Goal: Task Accomplishment & Management: Complete application form

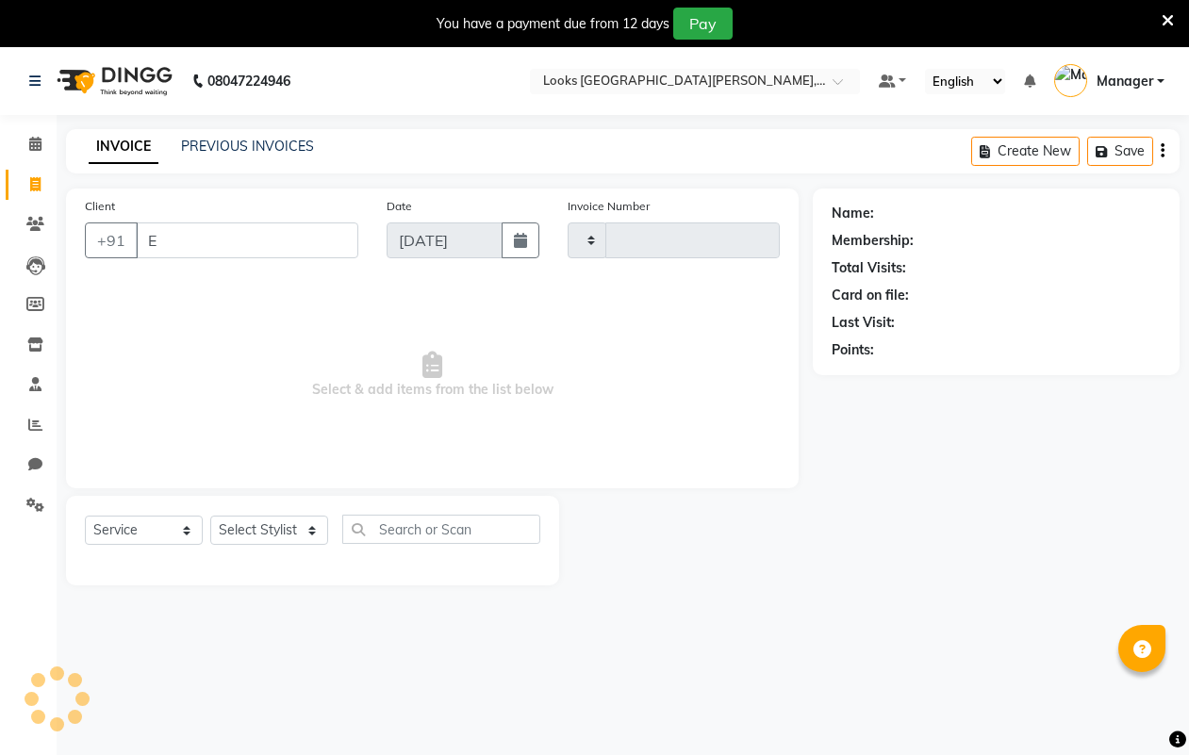
select select "service"
type input "EPN"
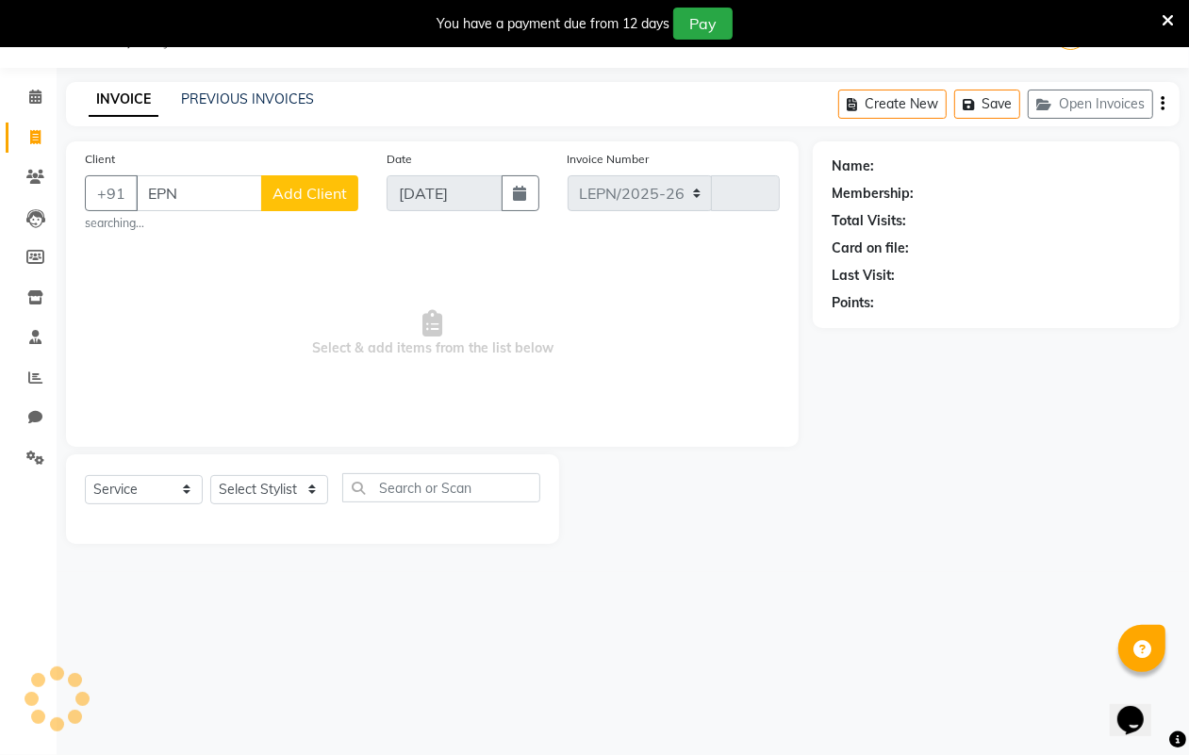
select select "8940"
type input "6100"
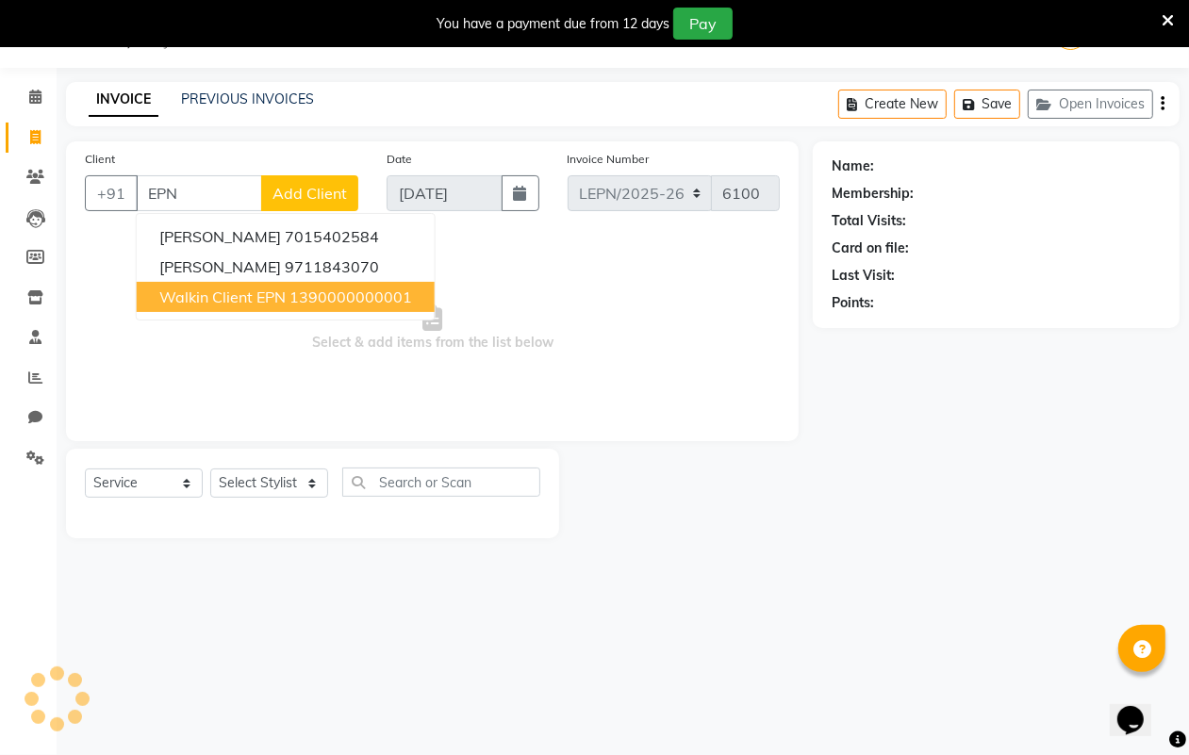
click at [204, 305] on span "Walkin Client EPN" at bounding box center [222, 297] width 126 height 19
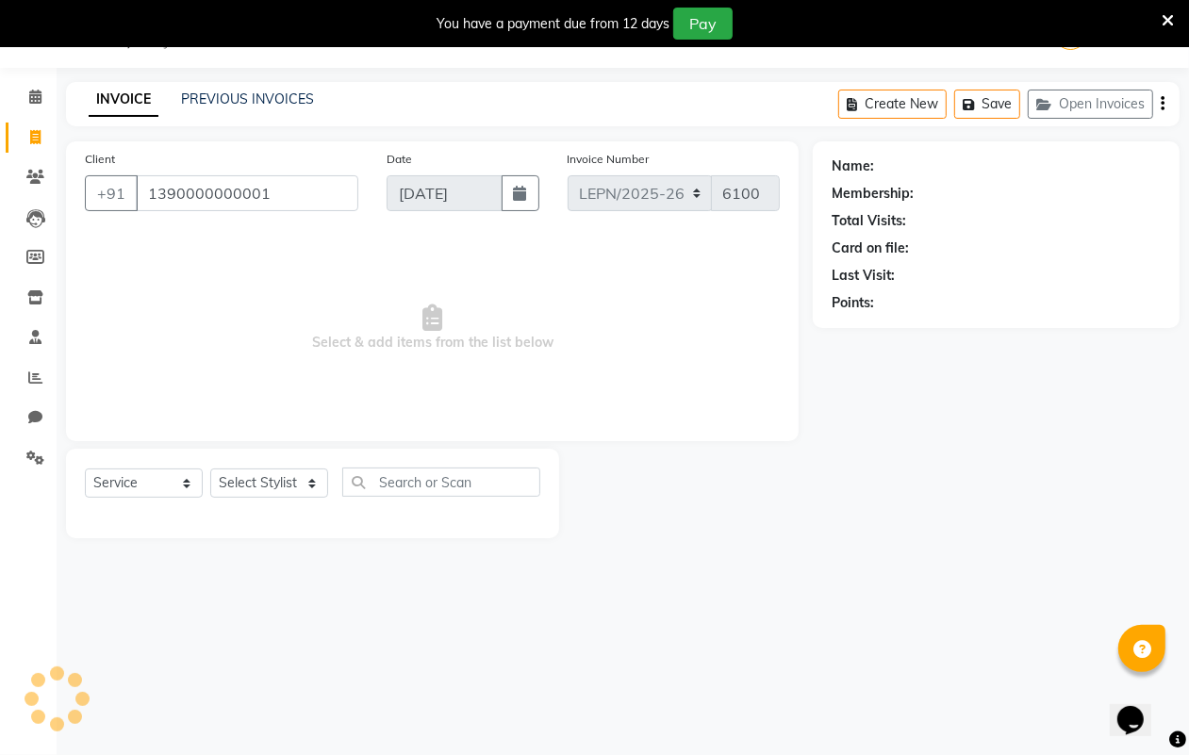
type input "1390000000001"
select select "1: Object"
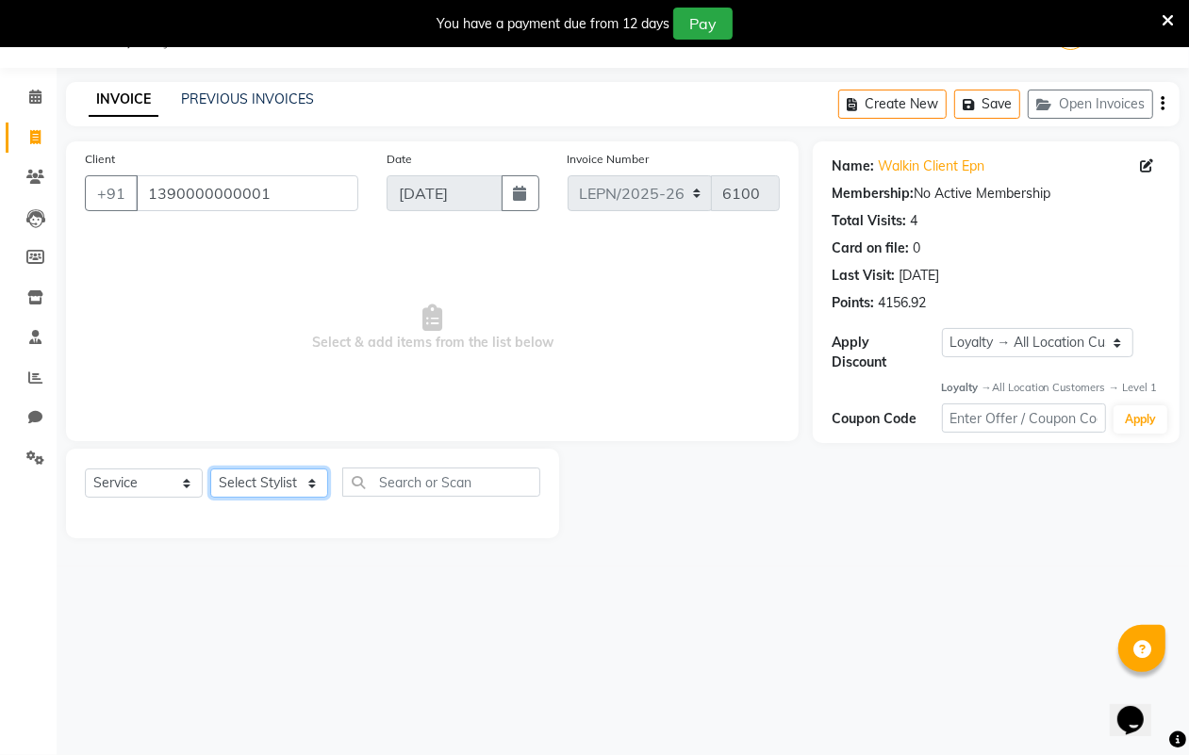
click at [292, 488] on select "Select Stylist AMAN Aman_Asst Baljeet_MKP [PERSON_NAME] Bobby_Mgr Counter Sales…" at bounding box center [269, 483] width 118 height 29
select select "90370"
drag, startPoint x: 292, startPoint y: 488, endPoint x: 394, endPoint y: 477, distance: 102.4
click at [292, 488] on select "Select Stylist AMAN Aman_Asst Baljeet_MKP [PERSON_NAME] Bobby_Mgr Counter Sales…" at bounding box center [269, 483] width 118 height 29
click at [401, 481] on input "text" at bounding box center [441, 482] width 198 height 29
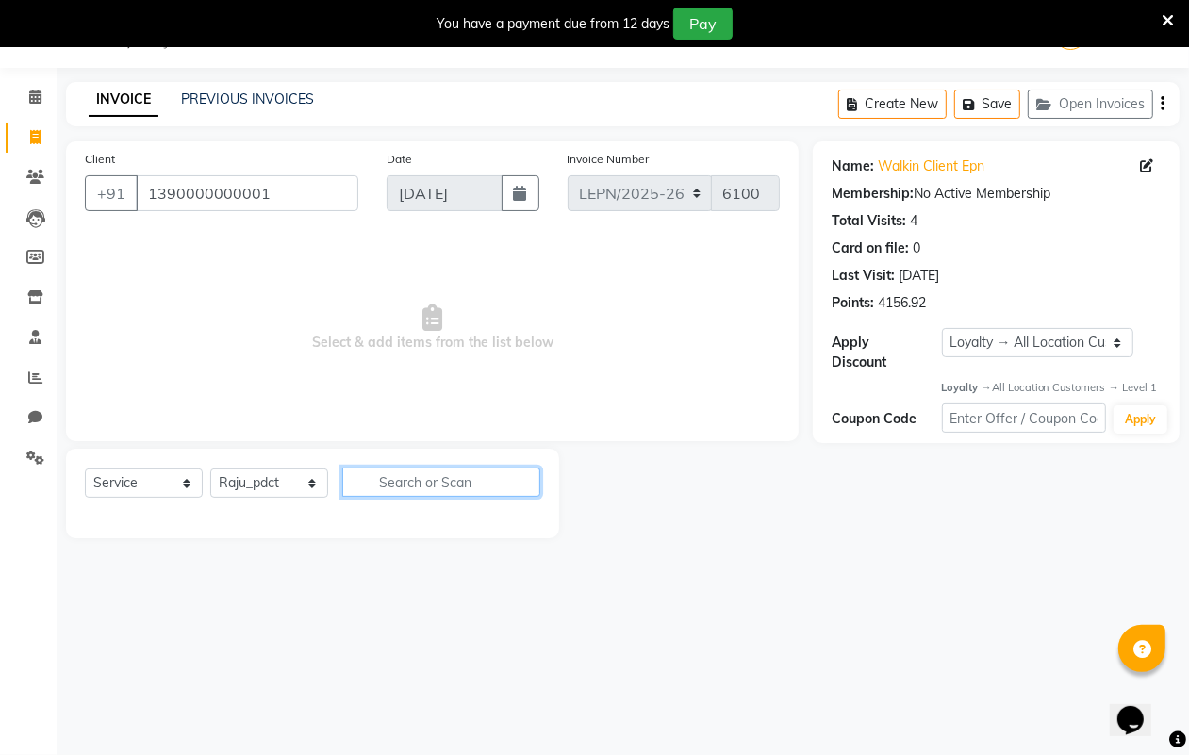
click at [404, 483] on input "text" at bounding box center [441, 482] width 198 height 29
click at [394, 481] on input "text" at bounding box center [441, 482] width 198 height 29
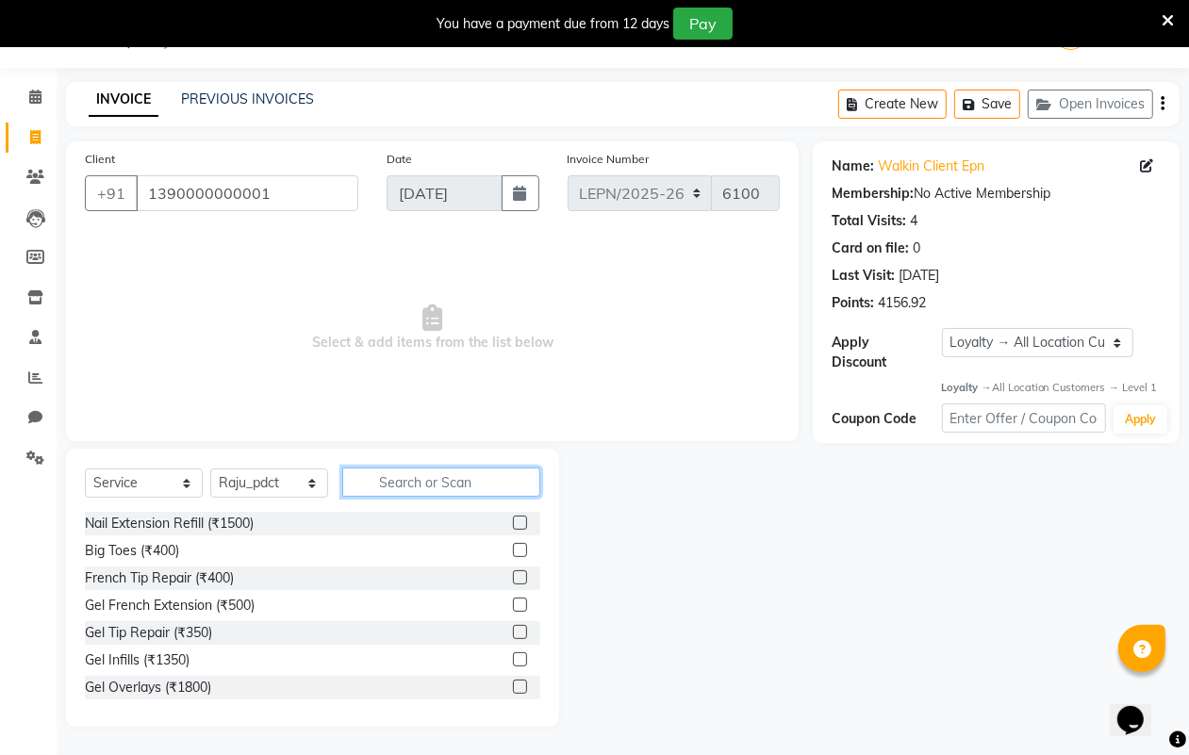
click at [394, 477] on input "text" at bounding box center [441, 482] width 198 height 29
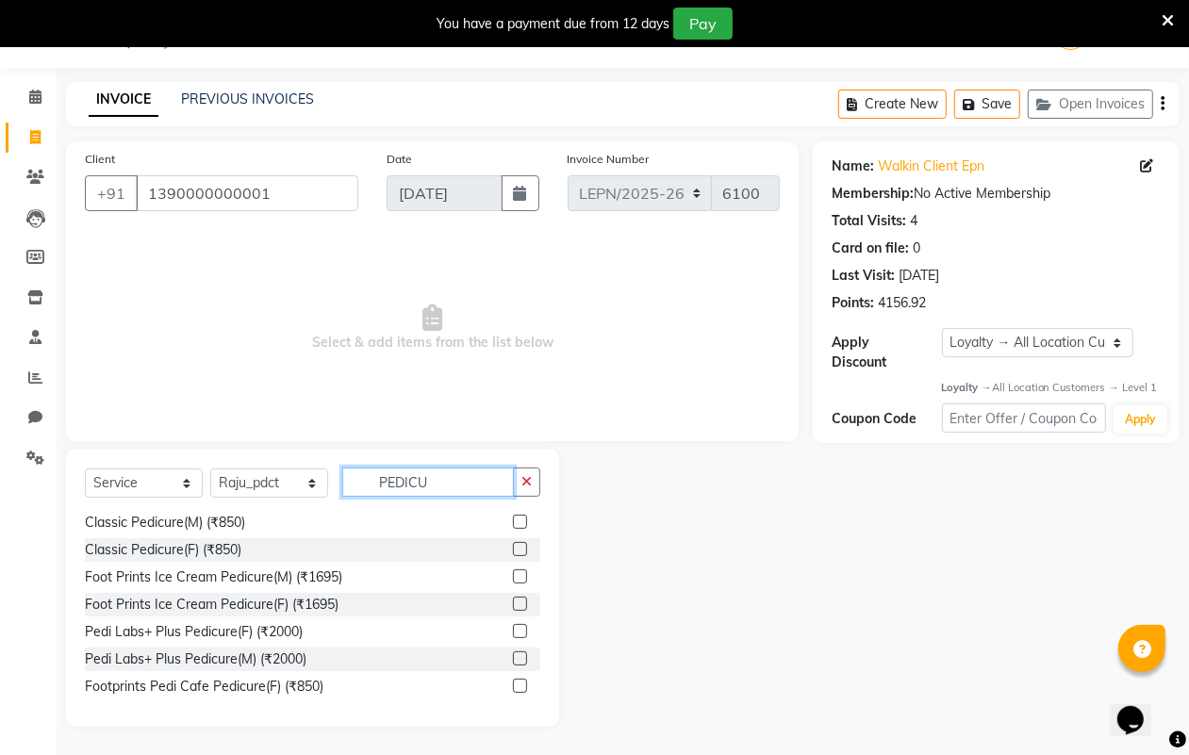
scroll to position [139, 0]
type input "PEDICU"
click at [513, 548] on label at bounding box center [520, 548] width 14 height 14
click at [513, 548] on input "checkbox" at bounding box center [519, 549] width 12 height 12
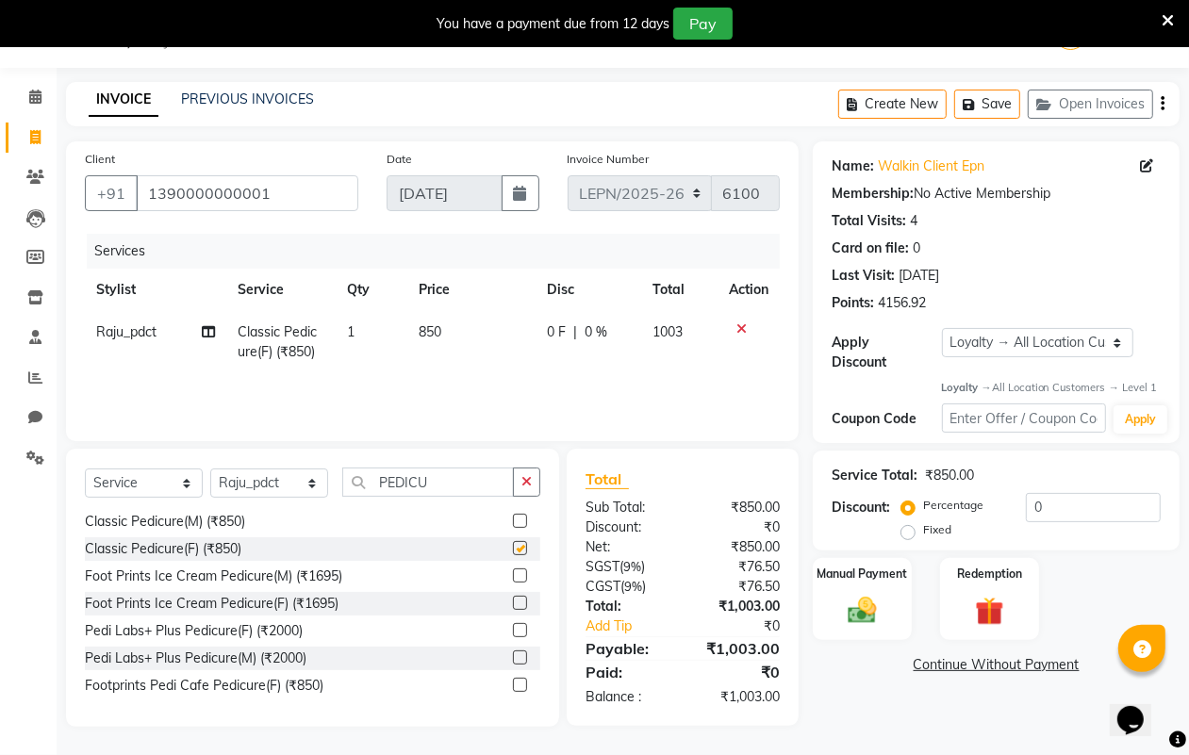
checkbox input "false"
click at [445, 336] on td "850" at bounding box center [471, 342] width 128 height 62
select select "90370"
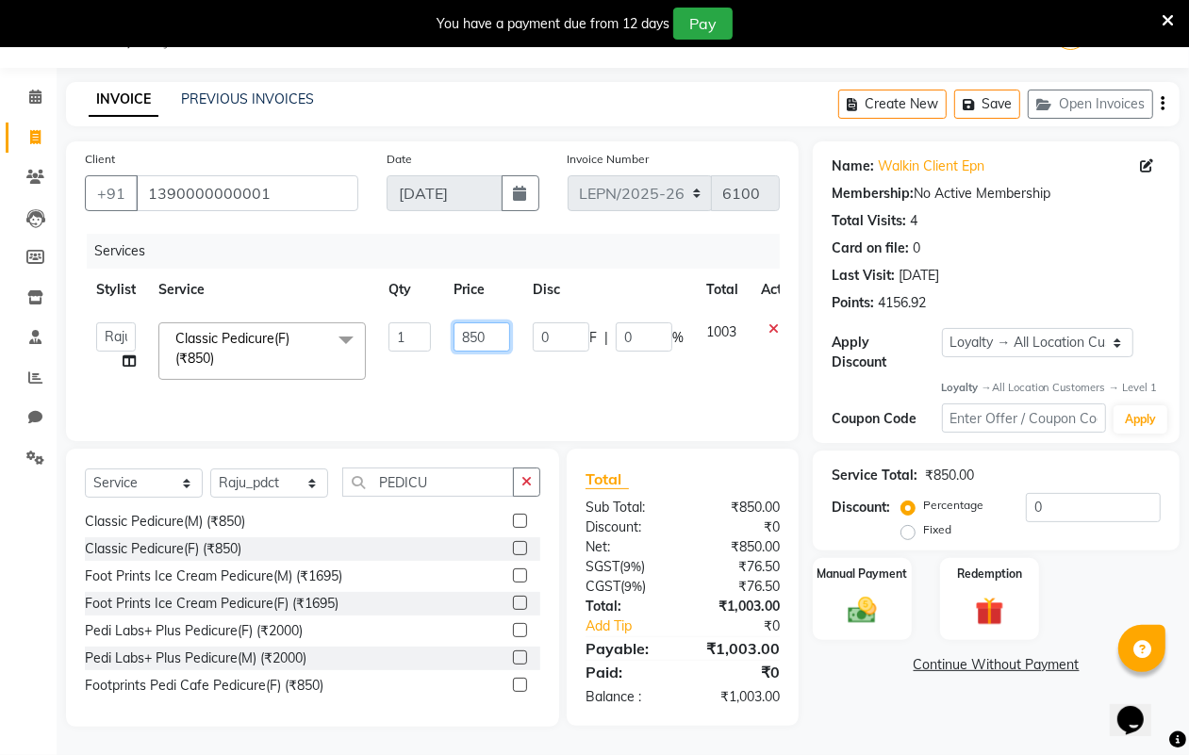
click at [486, 326] on input "850" at bounding box center [482, 337] width 57 height 29
type input "8"
type input "600"
click at [503, 378] on div "Services Stylist Service Qty Price Disc Total Action AMAN Aman_Asst Baljeet_MKP…" at bounding box center [432, 328] width 695 height 189
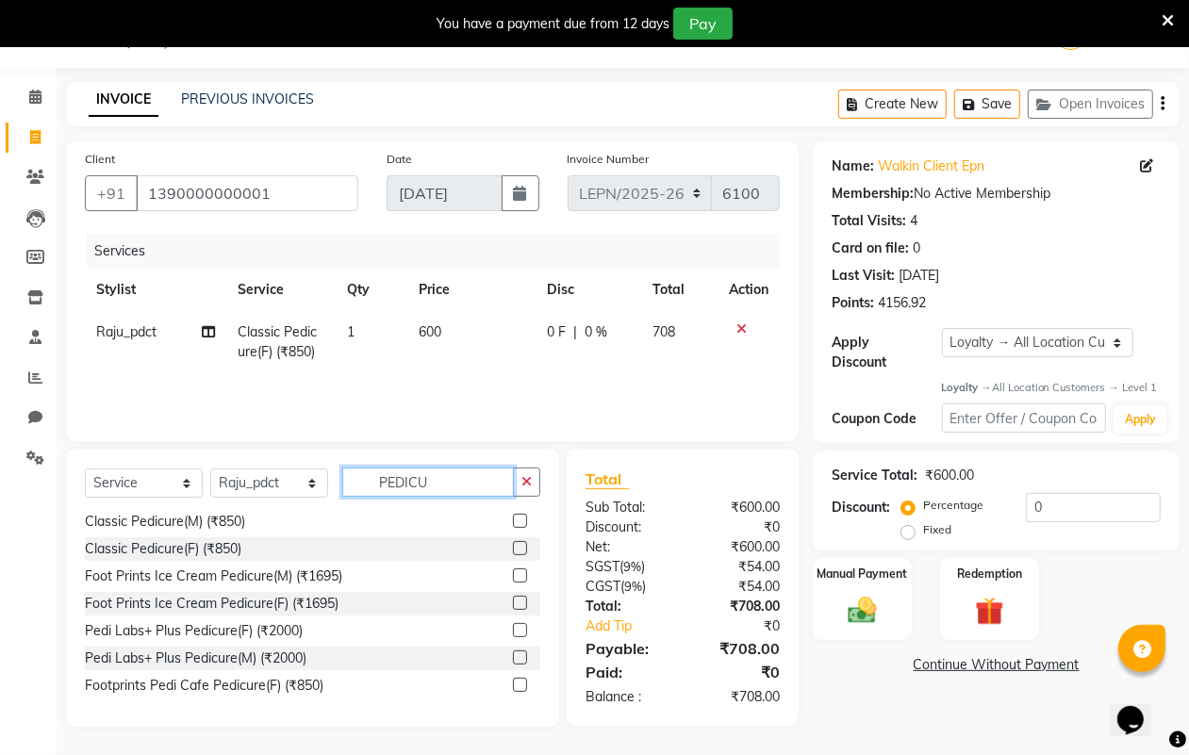
click at [457, 491] on input "PEDICU" at bounding box center [428, 482] width 172 height 29
type input "P"
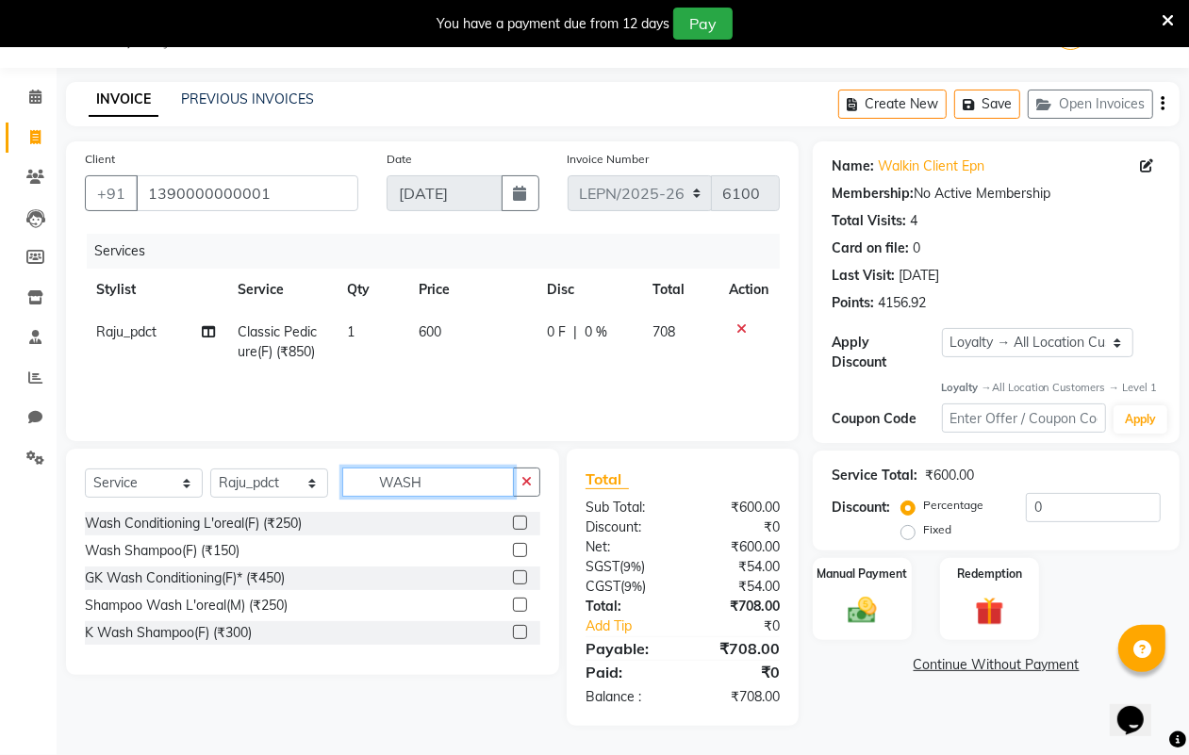
scroll to position [0, 0]
type input "WASH"
click at [516, 524] on label at bounding box center [520, 523] width 14 height 14
click at [516, 524] on input "checkbox" at bounding box center [519, 524] width 12 height 12
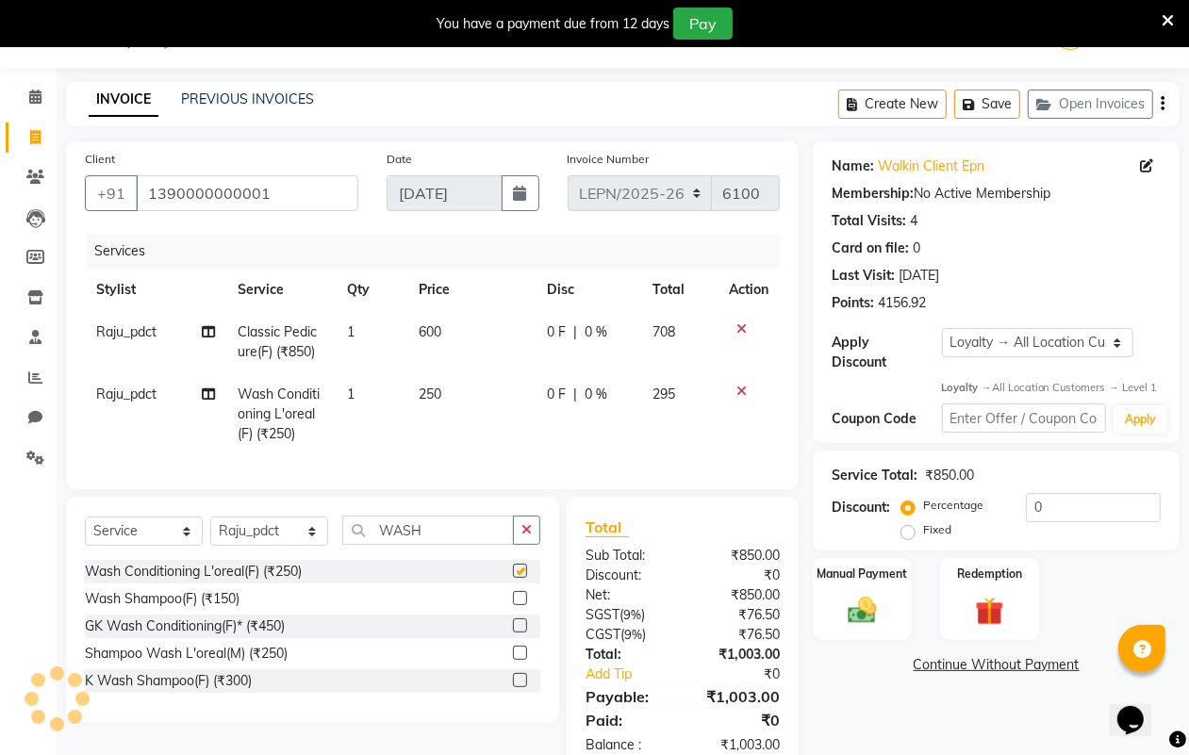
checkbox input "false"
drag, startPoint x: 462, startPoint y: 389, endPoint x: 468, endPoint y: 397, distance: 10.2
click at [464, 389] on td "250" at bounding box center [471, 414] width 128 height 82
select select "90370"
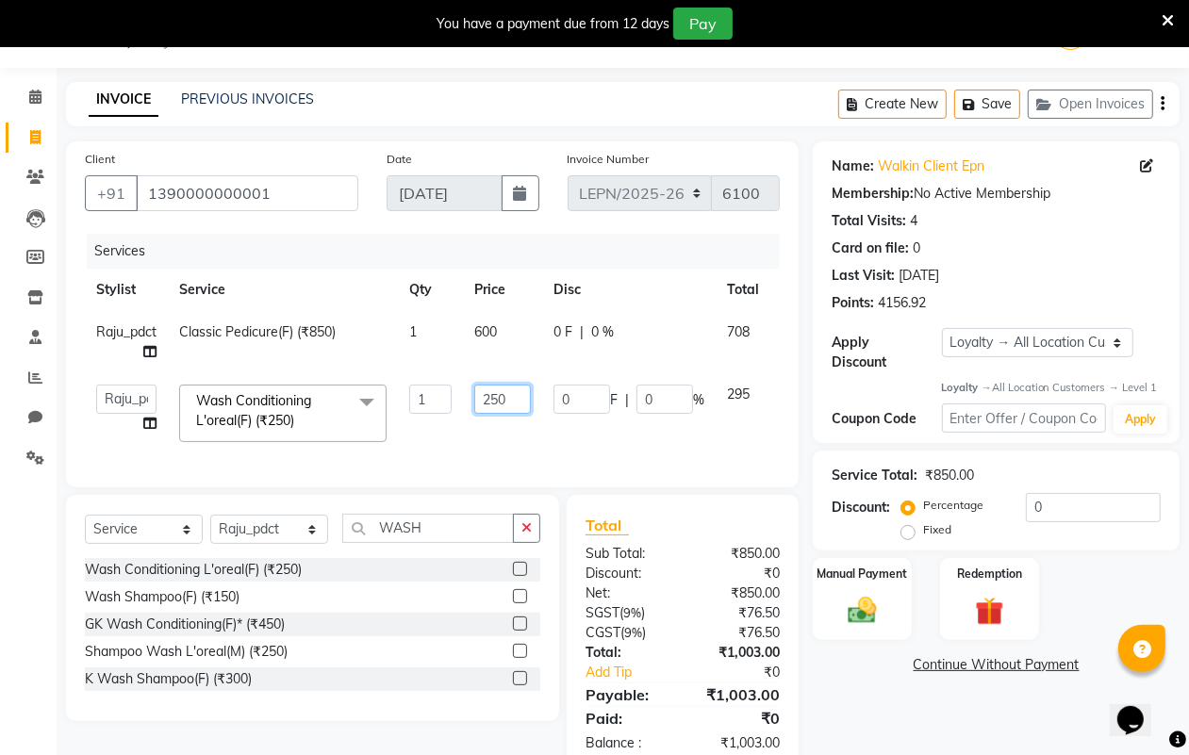
click at [520, 396] on input "250" at bounding box center [502, 399] width 57 height 29
type input "295"
click at [504, 438] on td "295" at bounding box center [502, 413] width 79 height 80
select select "90370"
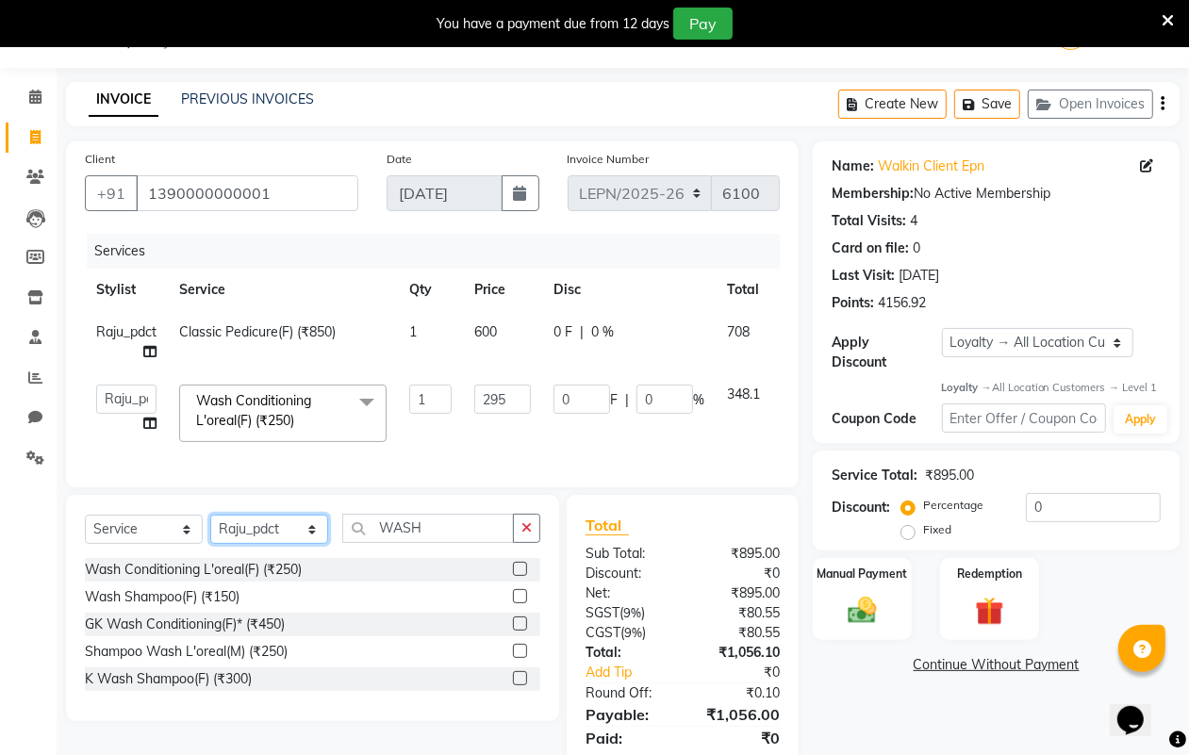
click at [269, 540] on select "Select Stylist AMAN Aman_Asst Baljeet_MKP [PERSON_NAME] Bobby_Mgr Counter Sales…" at bounding box center [269, 529] width 118 height 29
select select "90366"
drag, startPoint x: 269, startPoint y: 544, endPoint x: 439, endPoint y: 544, distance: 170.7
click at [269, 544] on select "Select Stylist AMAN Aman_Asst Baljeet_MKP [PERSON_NAME] Bobby_Mgr Counter Sales…" at bounding box center [269, 529] width 118 height 29
click at [439, 543] on input "WASH" at bounding box center [428, 528] width 172 height 29
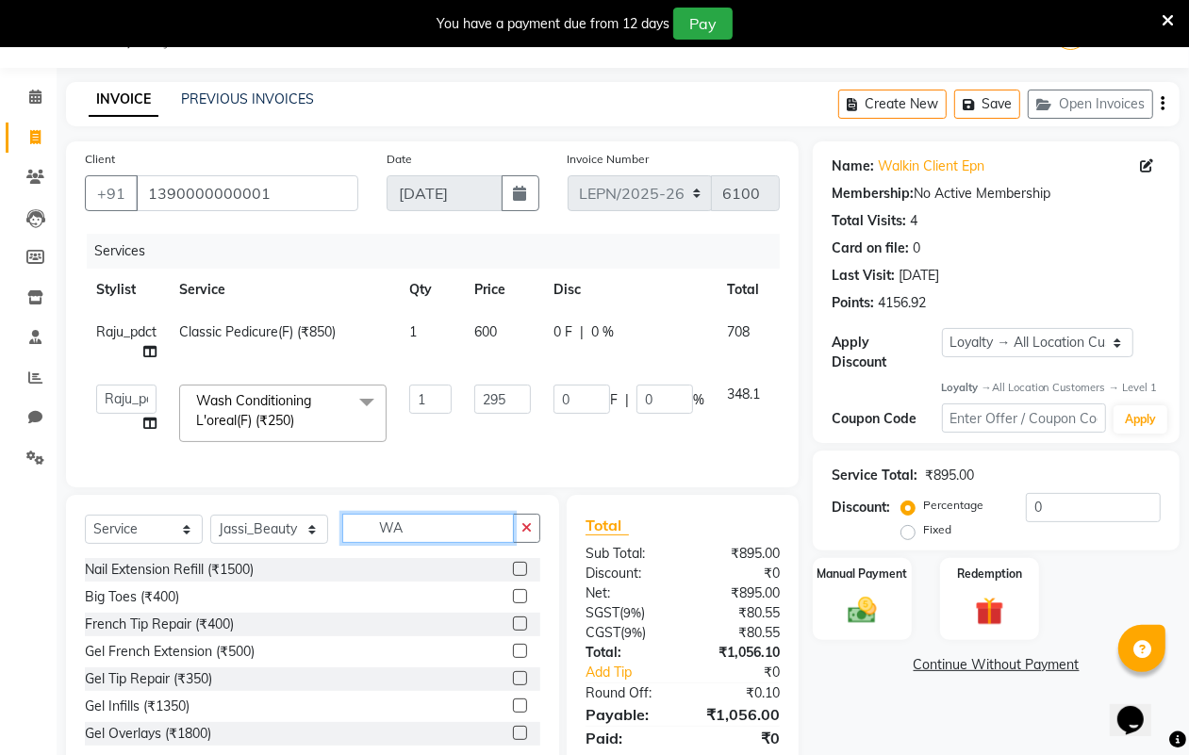
type input "W"
type input "T"
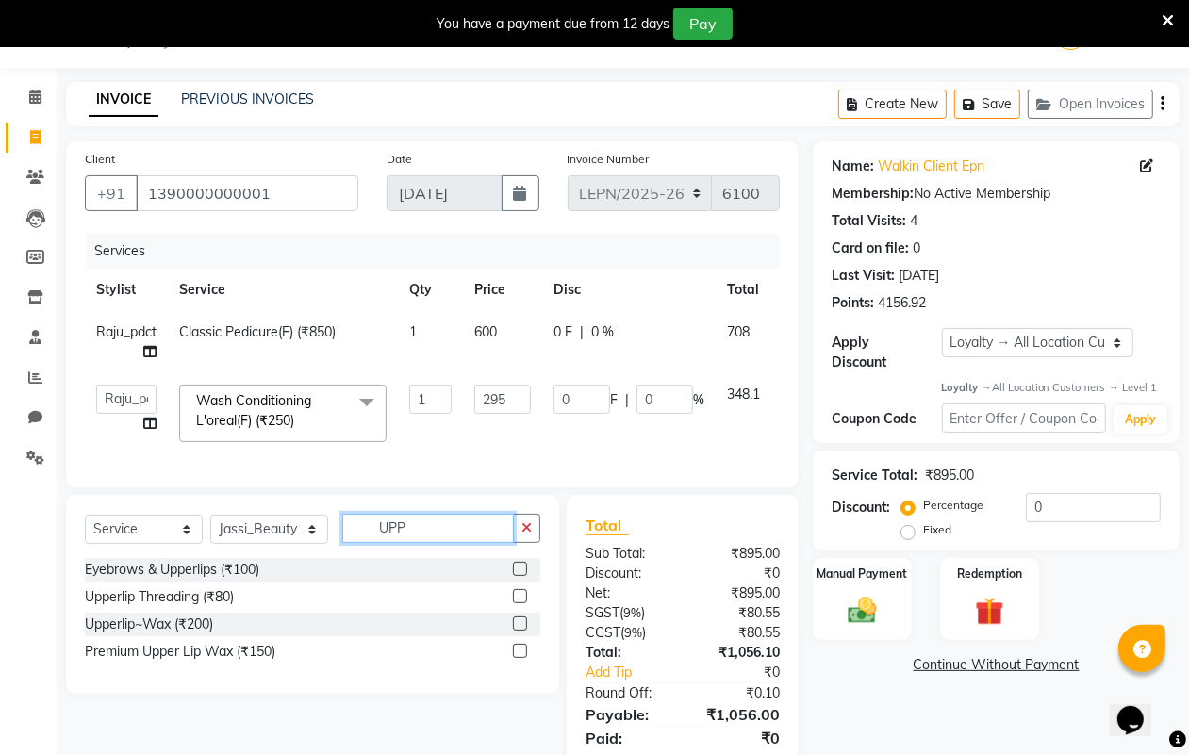
type input "UPP"
click at [520, 604] on label at bounding box center [520, 596] width 14 height 14
click at [520, 604] on input "checkbox" at bounding box center [519, 597] width 12 height 12
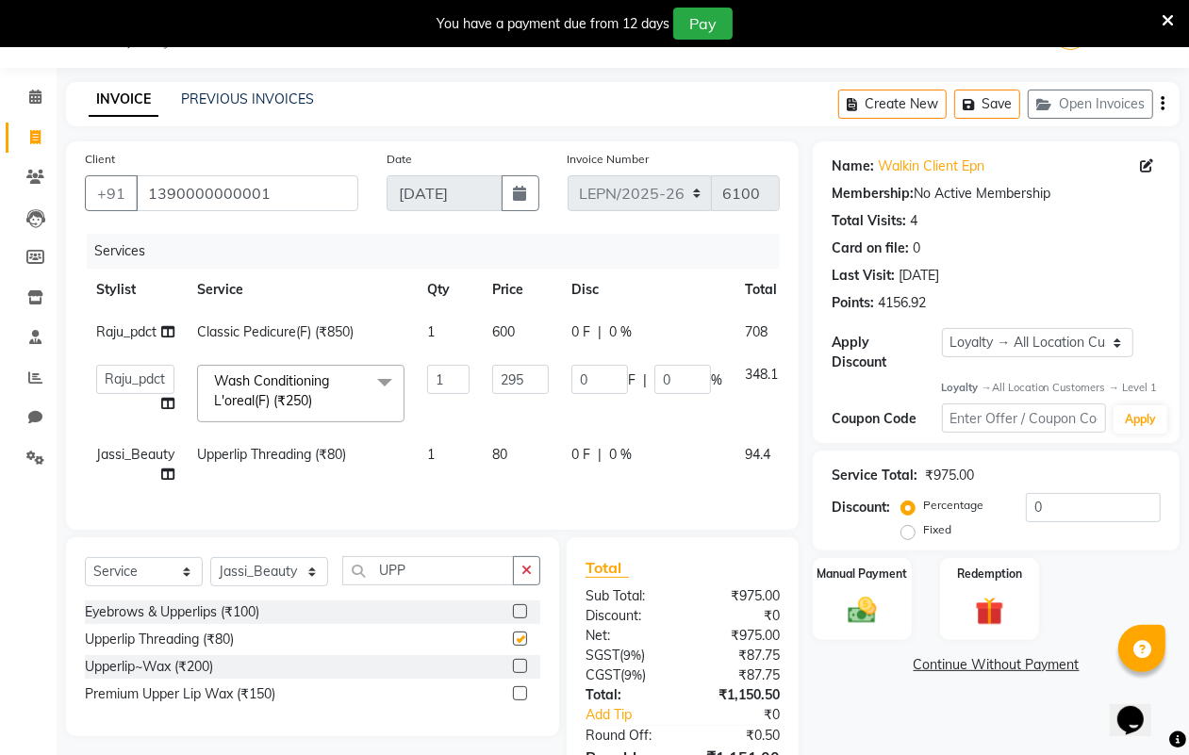
checkbox input "false"
click at [521, 454] on td "80" at bounding box center [520, 465] width 79 height 62
select select "90366"
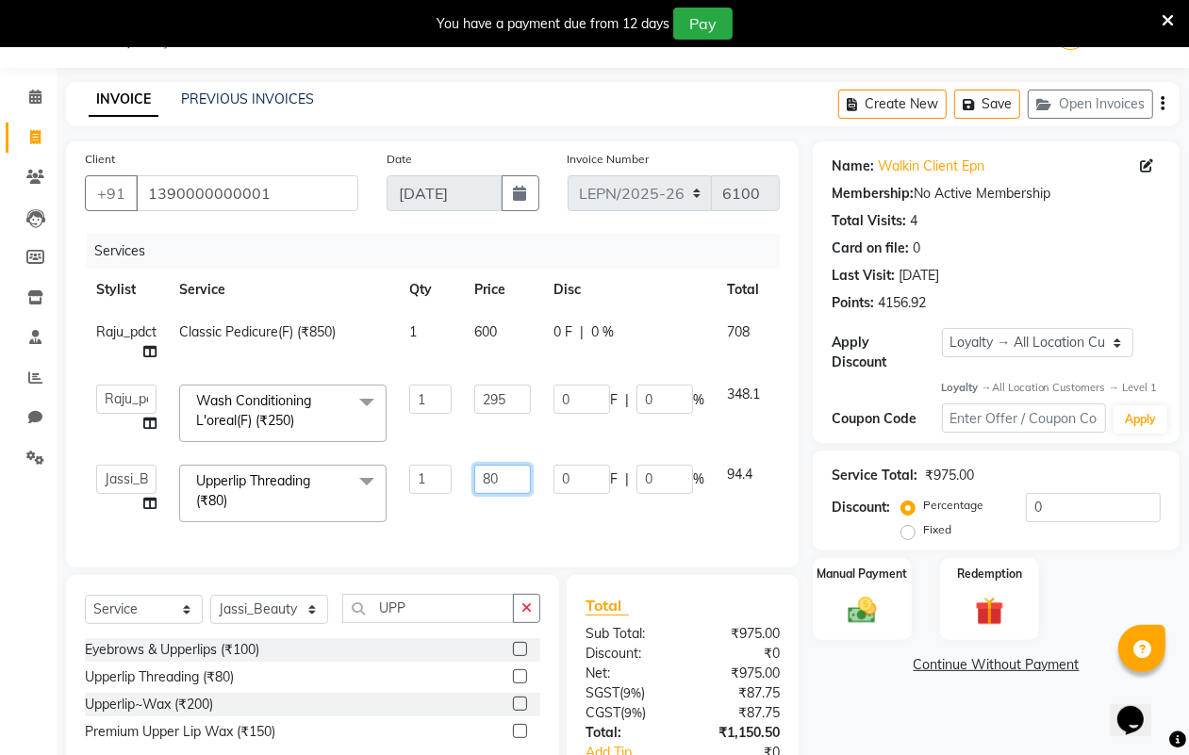
click at [526, 479] on input "80" at bounding box center [502, 479] width 57 height 29
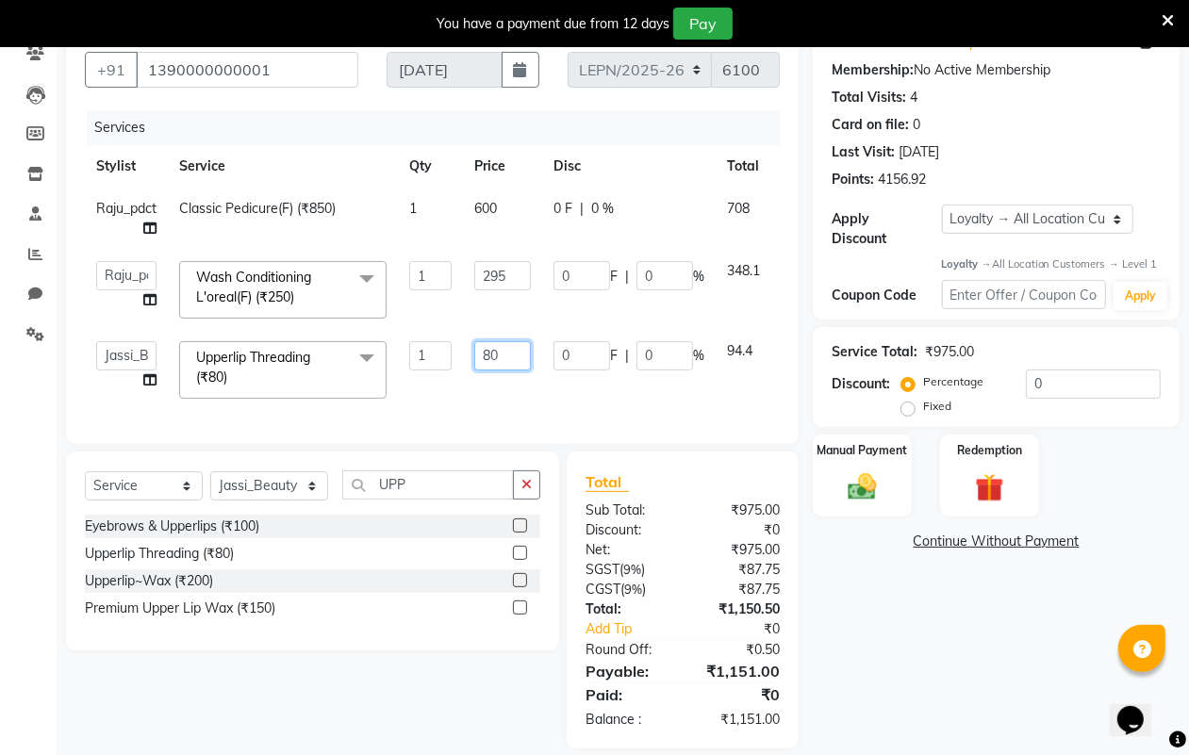
scroll to position [209, 0]
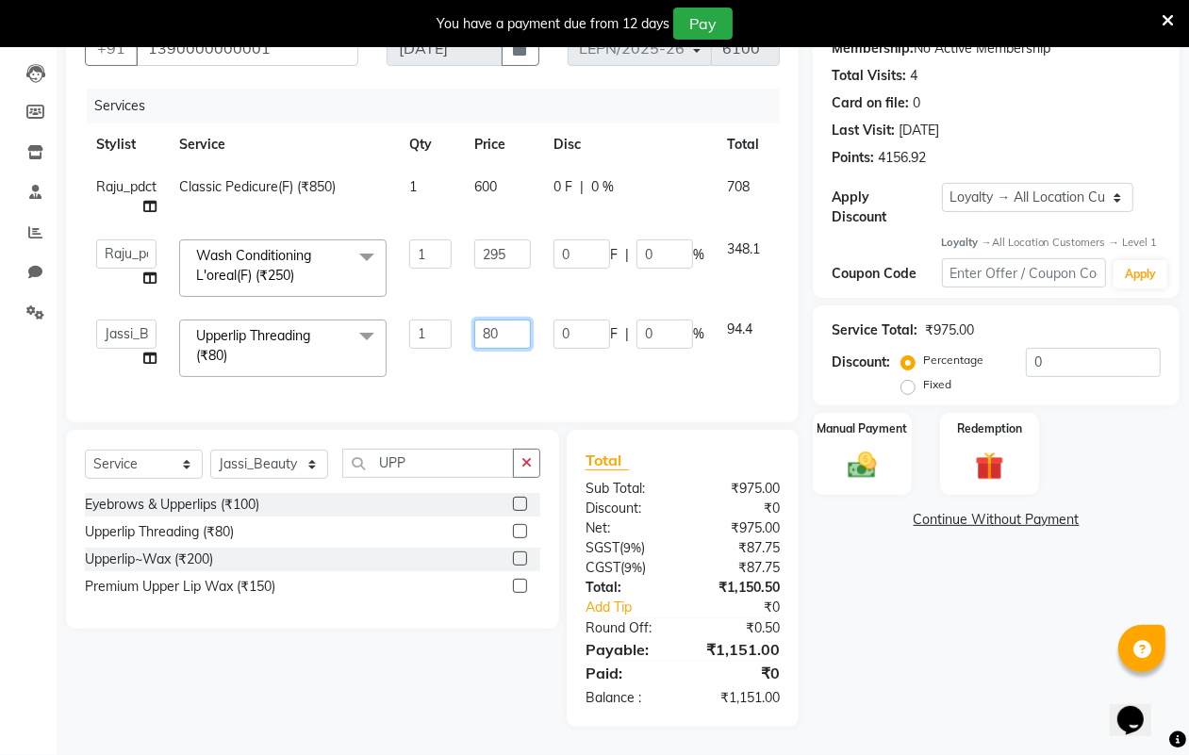
type input "8"
type input "50"
click at [539, 354] on td "50" at bounding box center [502, 348] width 79 height 80
select select "90366"
click at [509, 242] on input "295" at bounding box center [502, 254] width 57 height 29
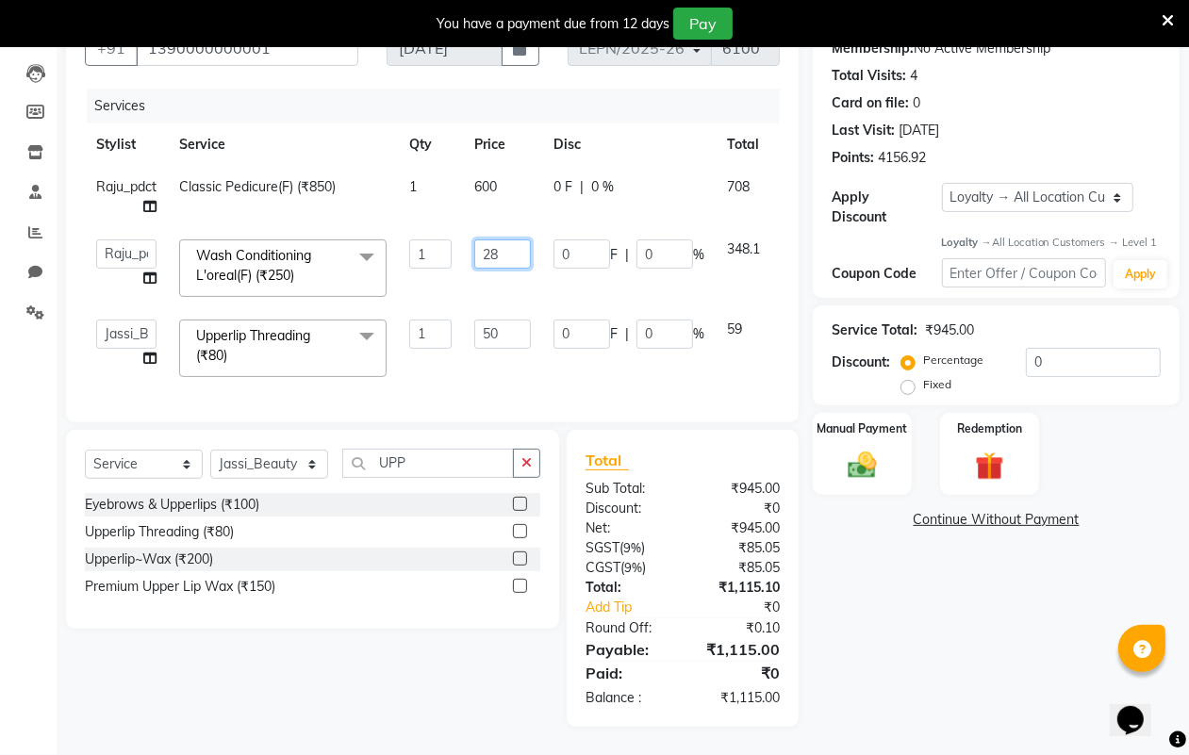
type input "285"
click at [562, 352] on td "0 F | 0 %" at bounding box center [629, 348] width 174 height 80
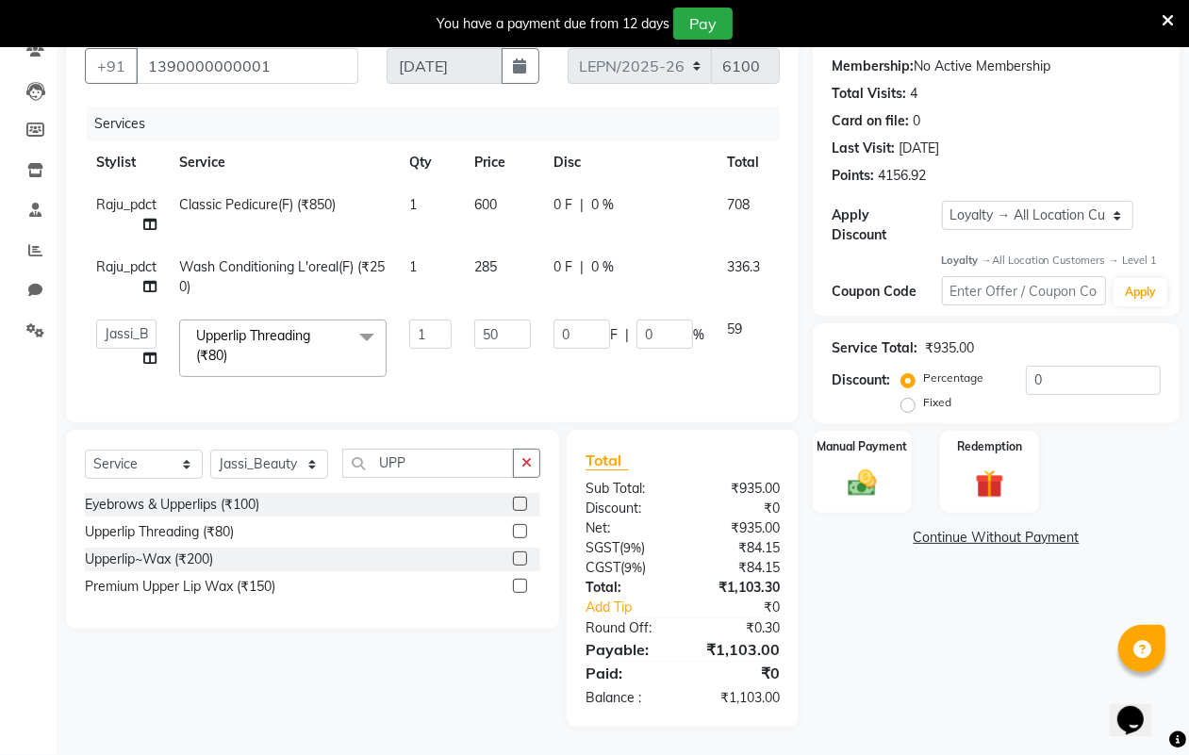
scroll to position [191, 0]
click at [511, 251] on td "285" at bounding box center [502, 277] width 79 height 62
select select "90370"
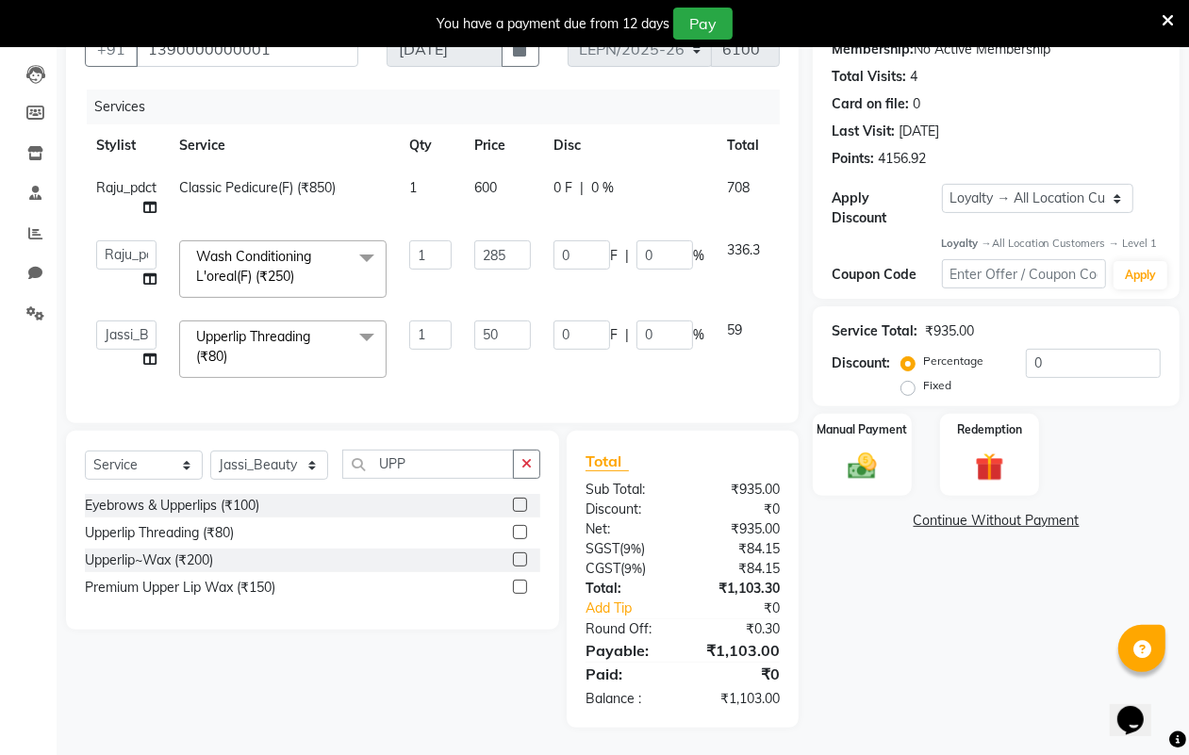
scroll to position [209, 0]
click at [515, 240] on input "285" at bounding box center [502, 254] width 57 height 29
type input "282"
click at [585, 365] on td "0 F | 0 %" at bounding box center [629, 348] width 174 height 80
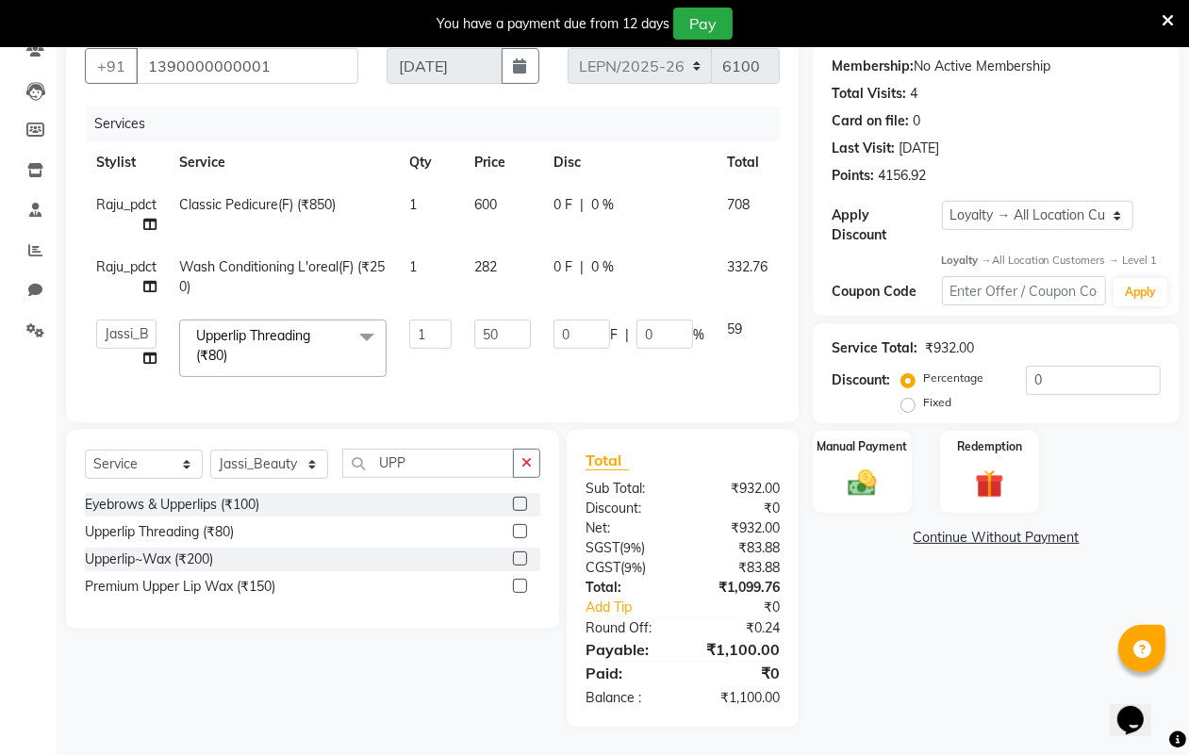
scroll to position [191, 0]
click at [870, 469] on img at bounding box center [861, 484] width 47 height 34
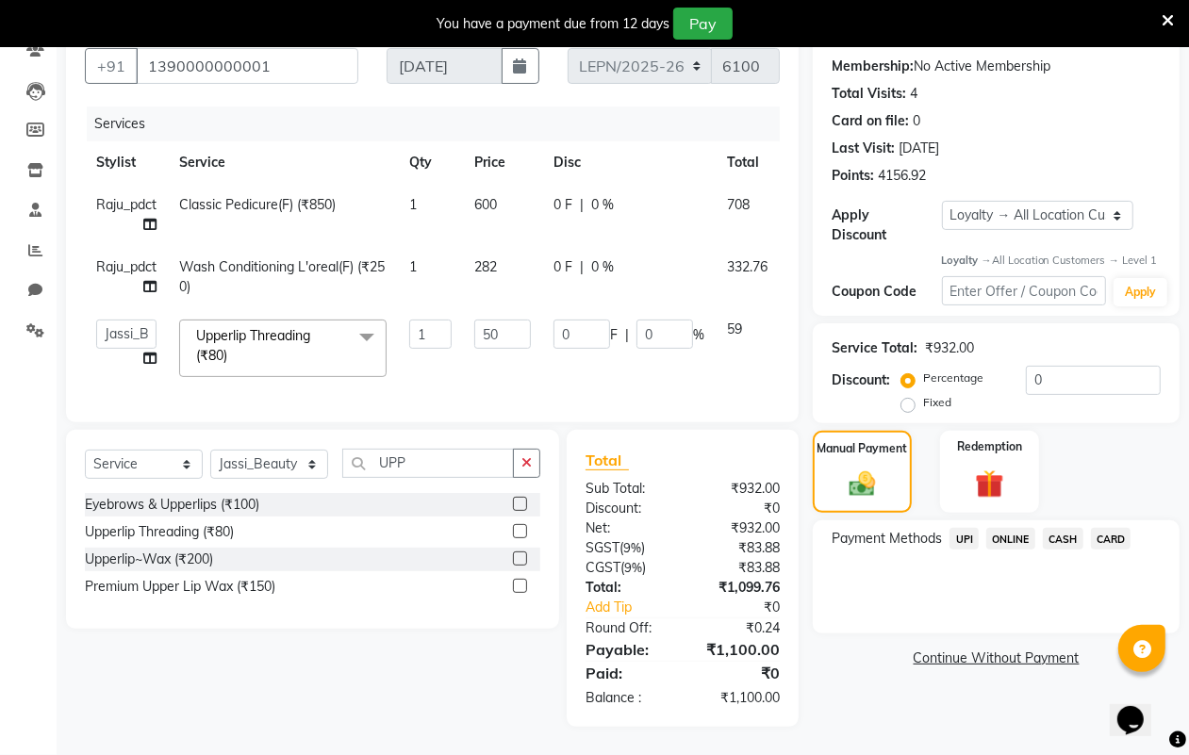
click at [1062, 528] on span "CASH" at bounding box center [1063, 539] width 41 height 22
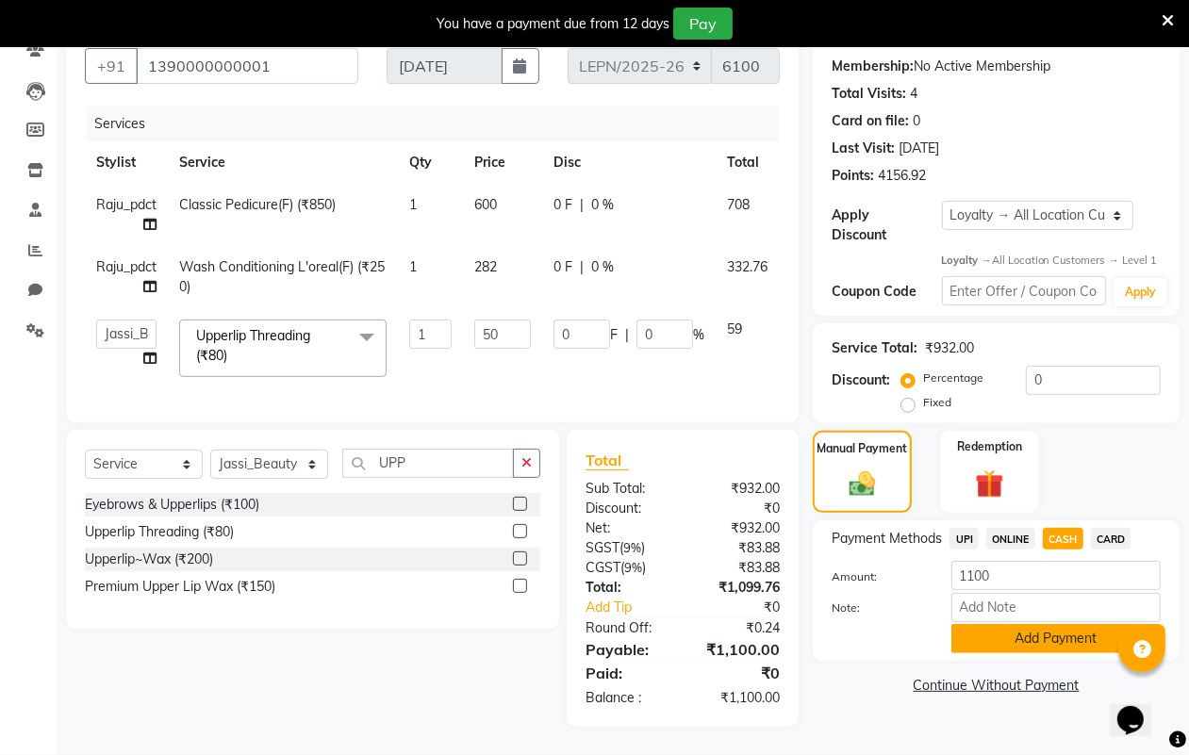
click at [1006, 632] on button "Add Payment" at bounding box center [1055, 638] width 209 height 29
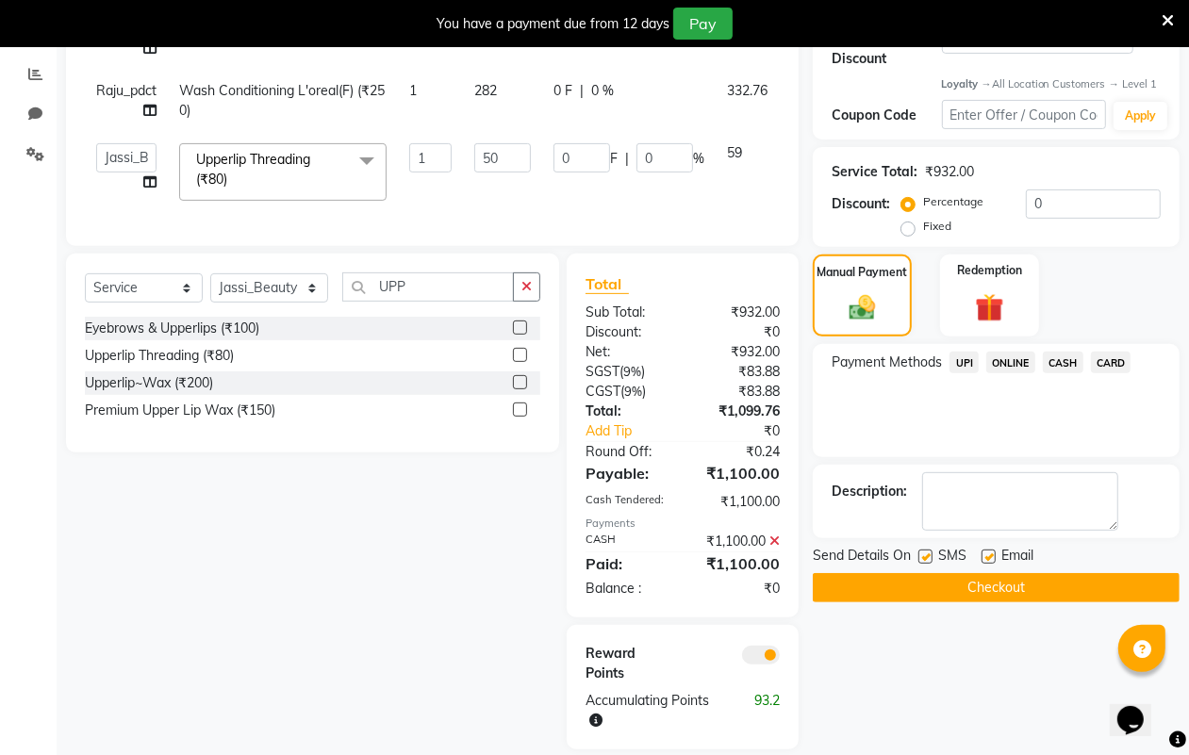
scroll to position [389, 0]
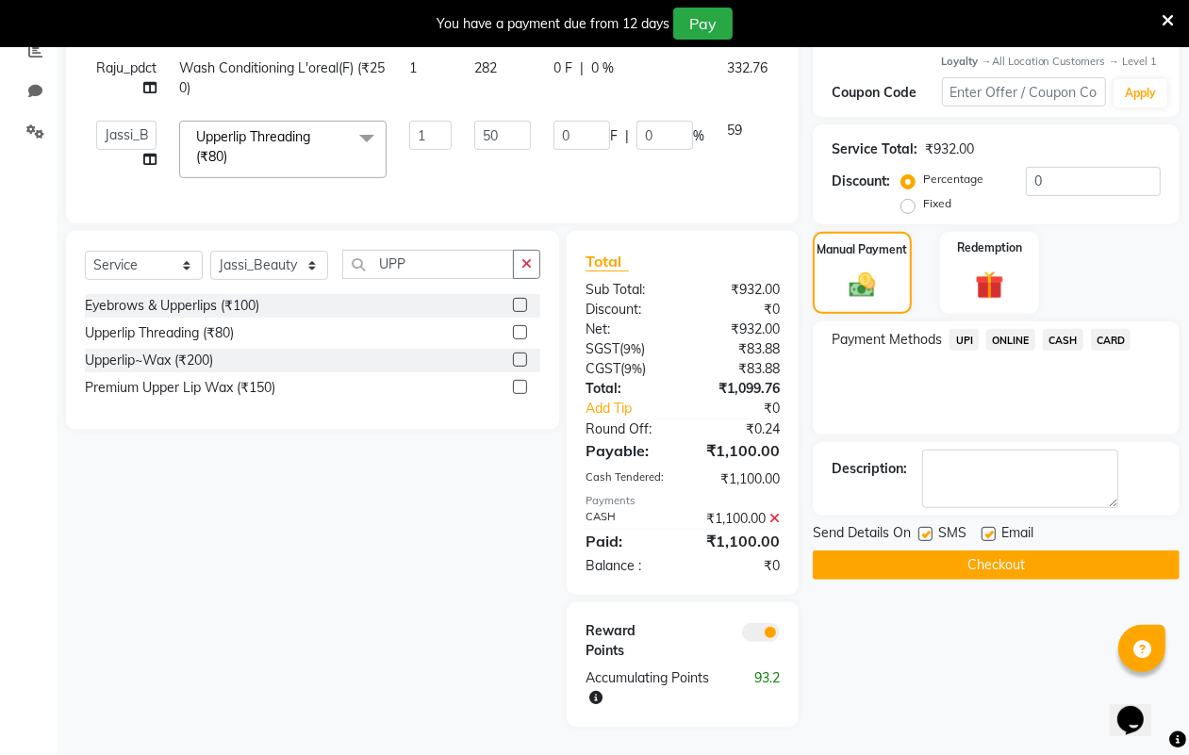
click at [978, 552] on button "Checkout" at bounding box center [996, 565] width 367 height 29
